Goal: Find specific page/section: Find specific page/section

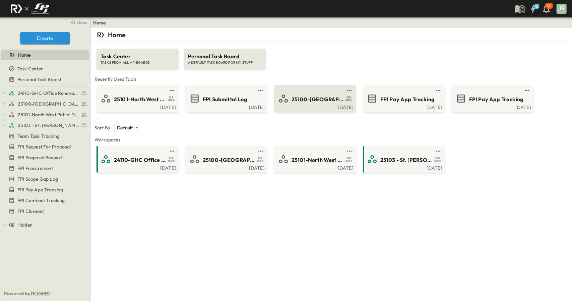
click at [311, 94] on div "25100-[GEOGRAPHIC_DATA]" at bounding box center [323, 98] width 65 height 9
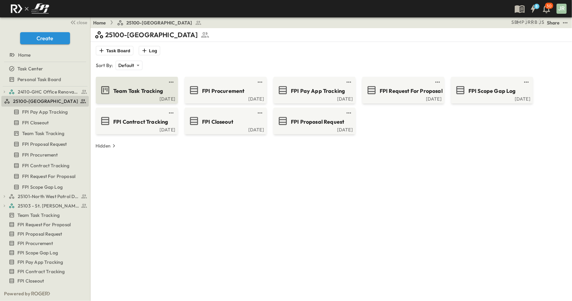
click at [132, 87] on span "Team Task Tracking" at bounding box center [138, 91] width 50 height 8
